Goal: Navigation & Orientation: Find specific page/section

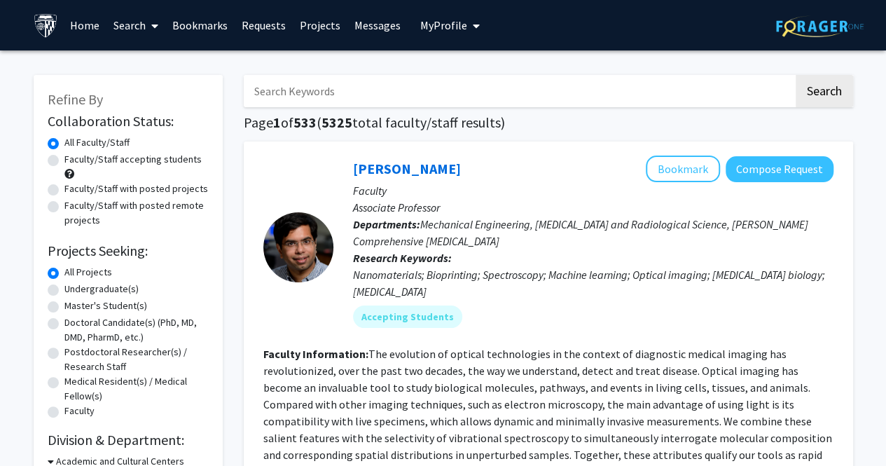
click at [203, 26] on link "Bookmarks" at bounding box center [199, 25] width 69 height 49
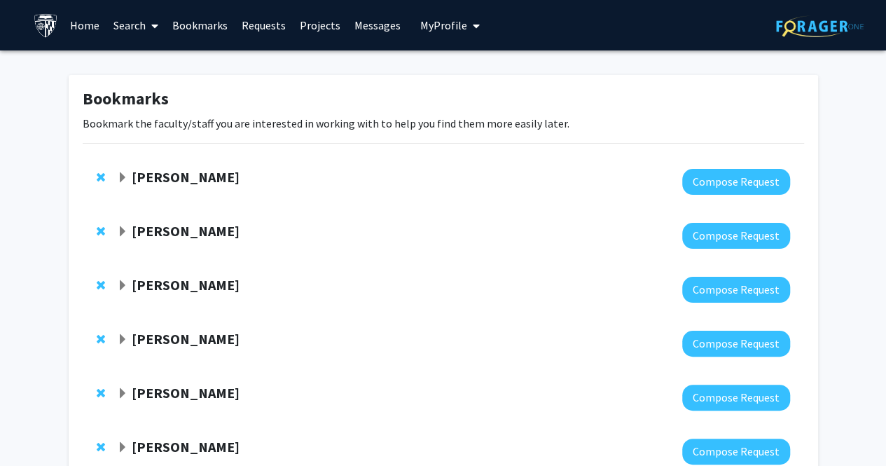
click at [176, 180] on strong "[PERSON_NAME]" at bounding box center [186, 177] width 108 height 18
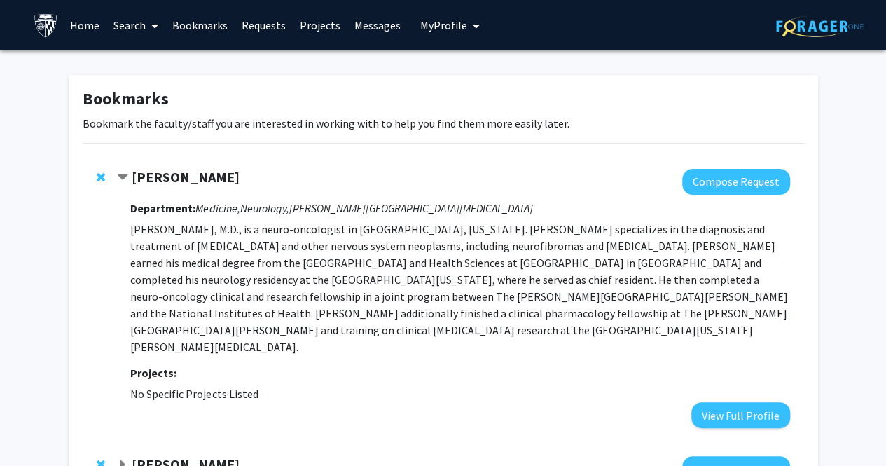
click at [192, 172] on strong "[PERSON_NAME]" at bounding box center [186, 177] width 108 height 18
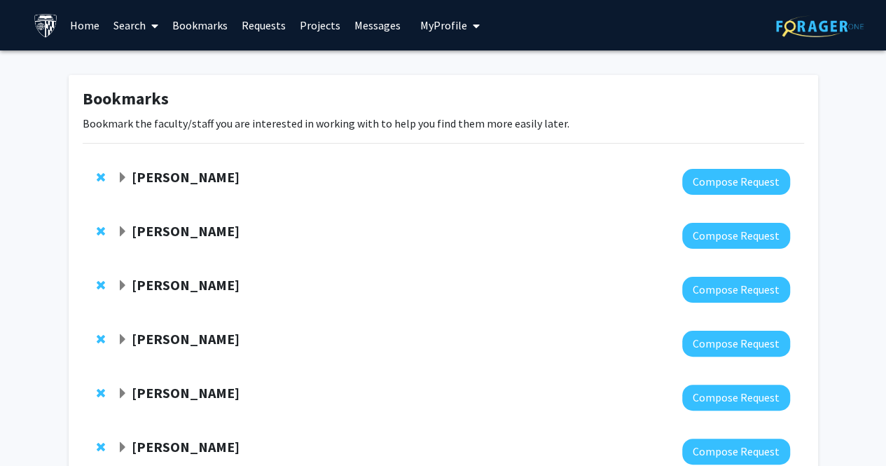
click at [192, 172] on strong "[PERSON_NAME]" at bounding box center [186, 177] width 108 height 18
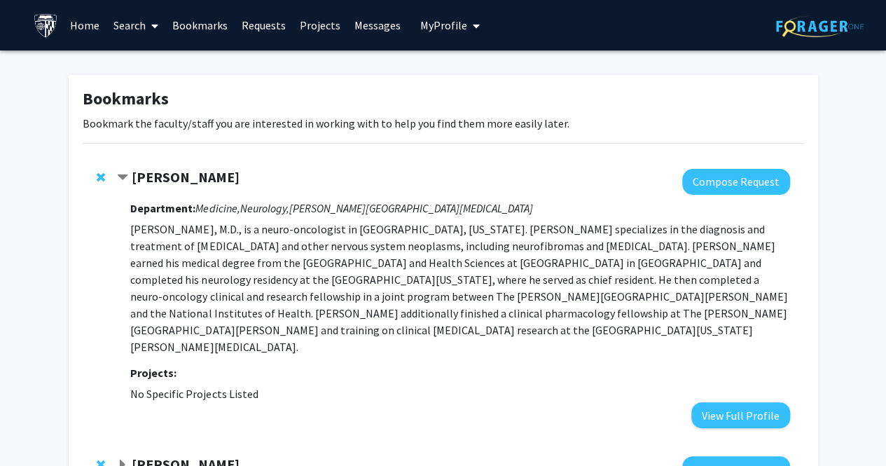
click at [174, 455] on strong "[PERSON_NAME]" at bounding box center [186, 464] width 108 height 18
